Goal: Check status: Check status

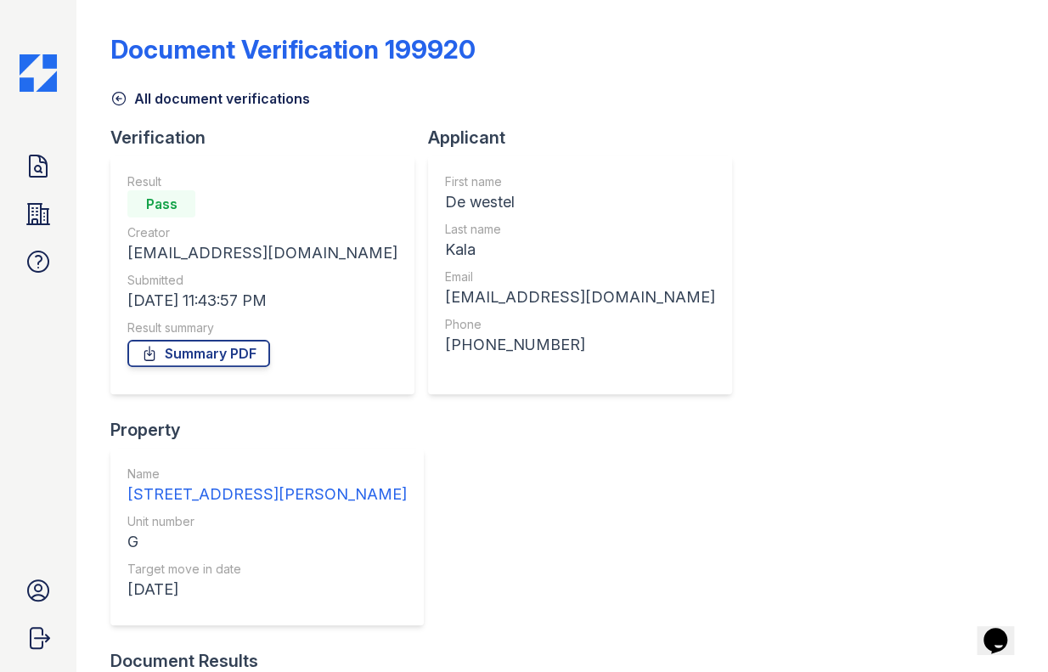
scroll to position [43, 0]
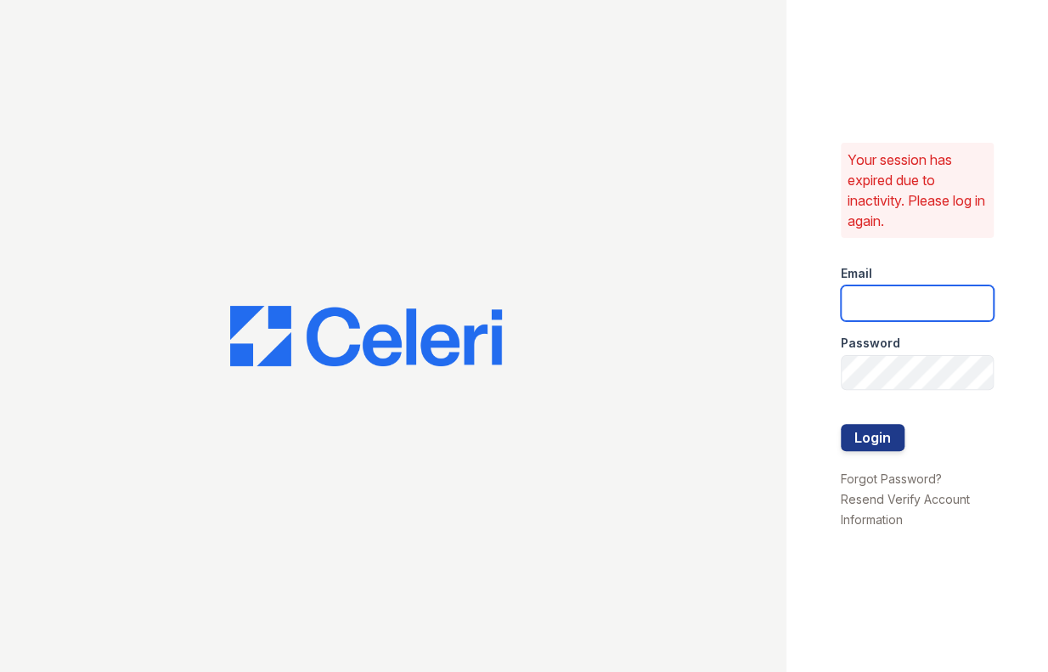
click at [892, 313] on input "email" at bounding box center [918, 303] width 154 height 36
type input "jessica@hifipm.com"
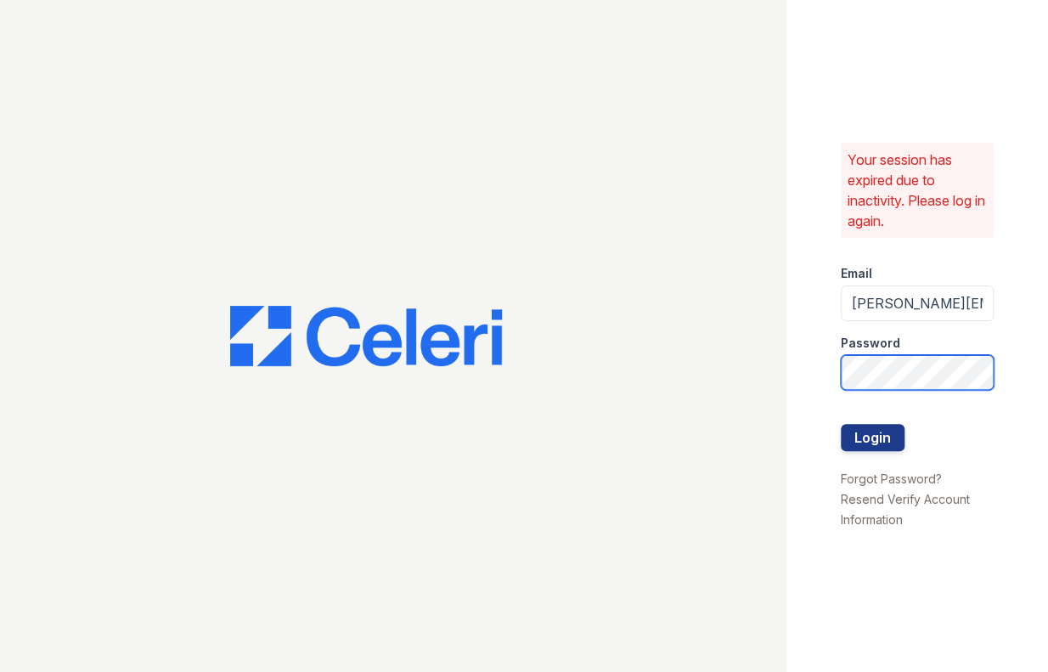
click at [841, 424] on button "Login" at bounding box center [873, 437] width 64 height 27
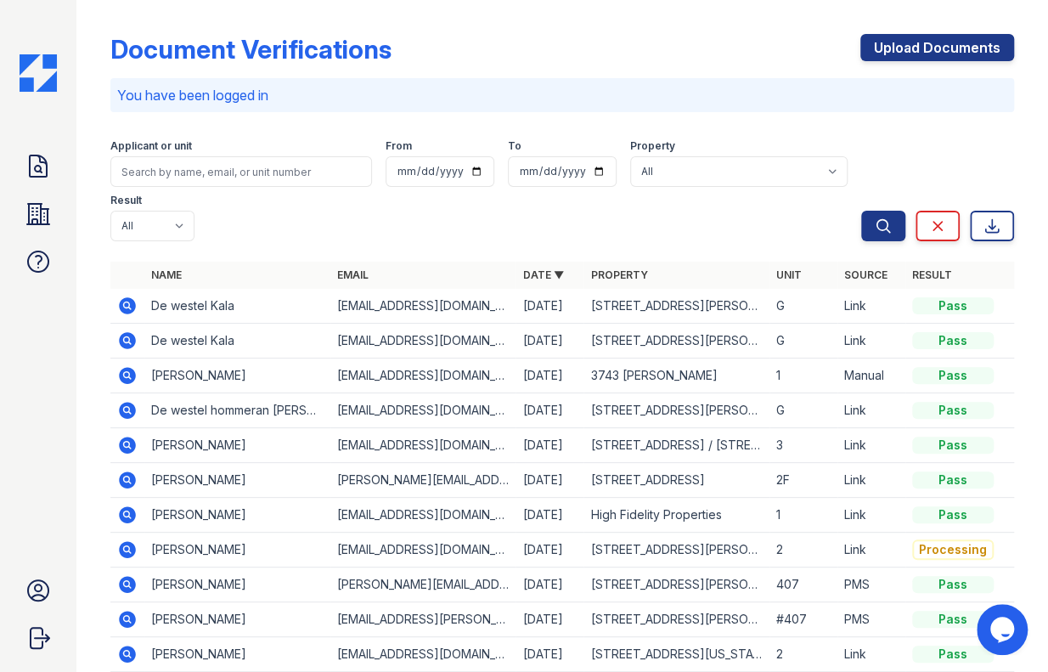
click at [125, 407] on icon at bounding box center [126, 409] width 4 height 4
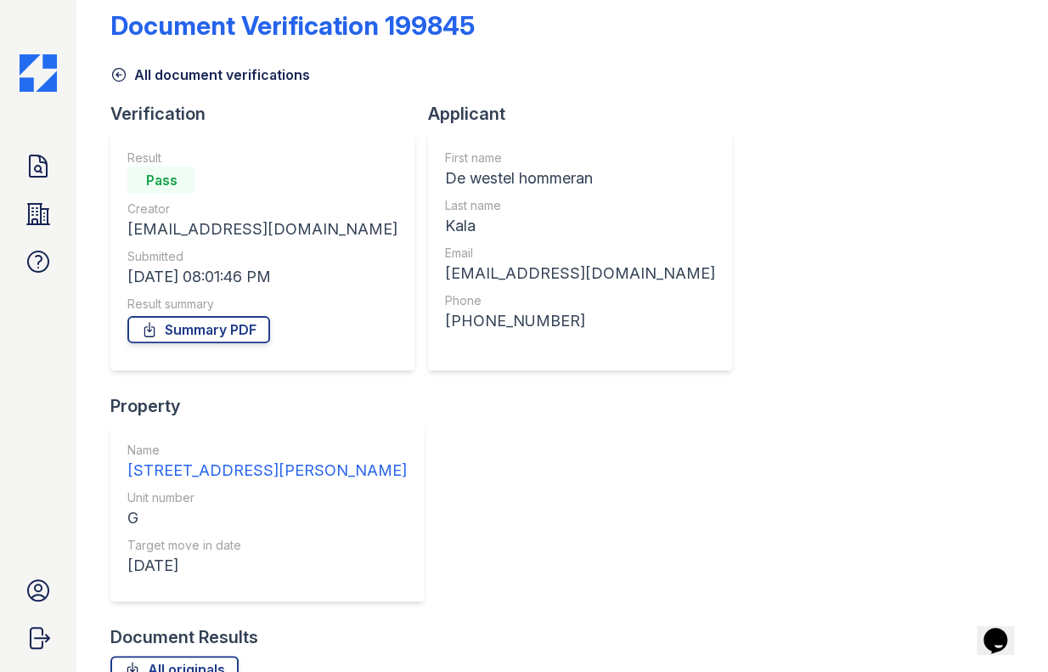
scroll to position [43, 0]
